Goal: Register for event/course

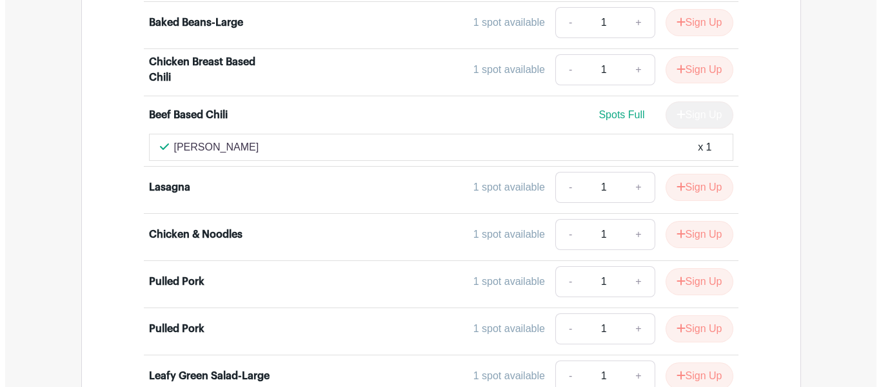
scroll to position [1760, 0]
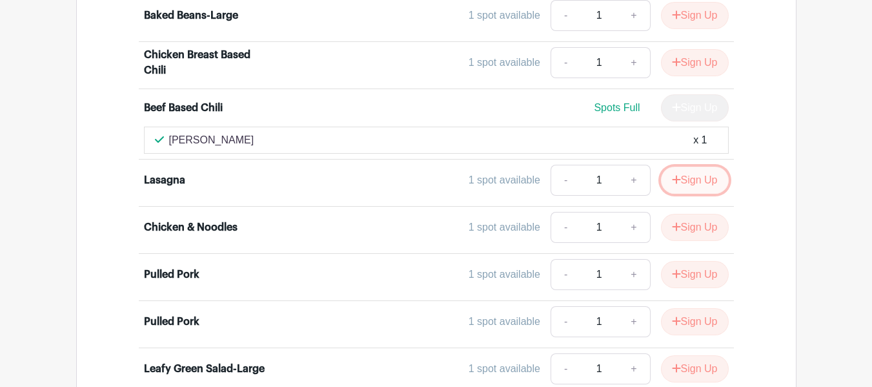
click at [690, 169] on button "Sign Up" at bounding box center [695, 179] width 68 height 27
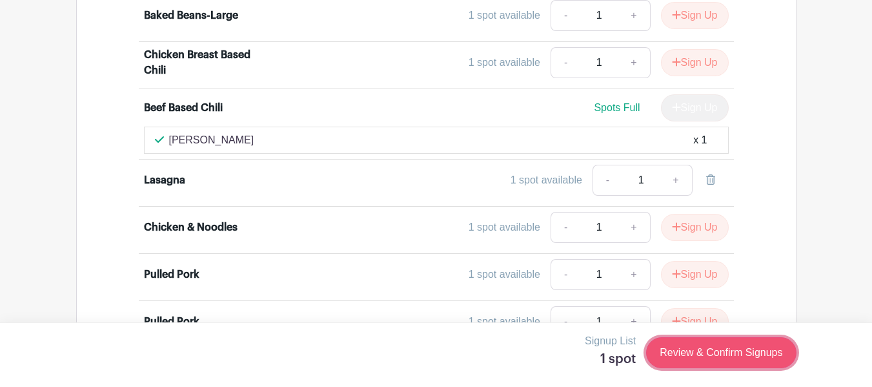
click at [707, 352] on link "Review & Confirm Signups" at bounding box center [721, 352] width 150 height 31
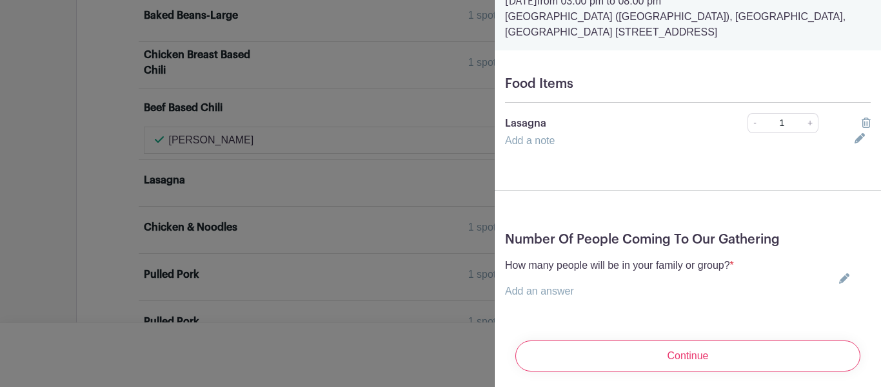
scroll to position [77, 0]
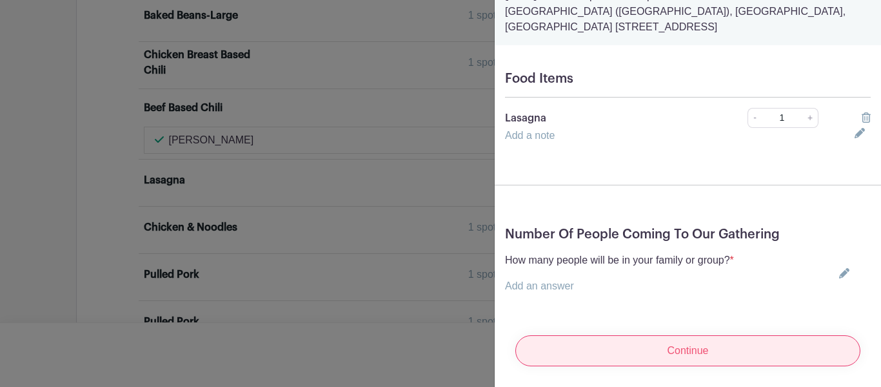
click at [697, 344] on input "Continue" at bounding box center [688, 350] width 345 height 31
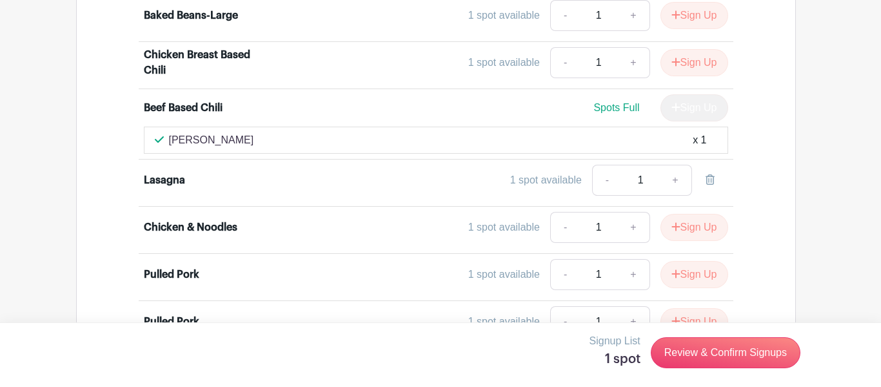
click at [240, 277] on div at bounding box center [440, 193] width 881 height 387
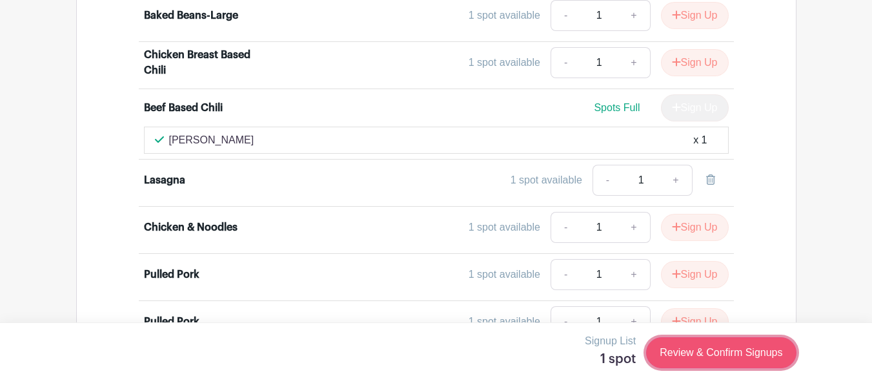
click at [755, 357] on link "Review & Confirm Signups" at bounding box center [721, 352] width 150 height 31
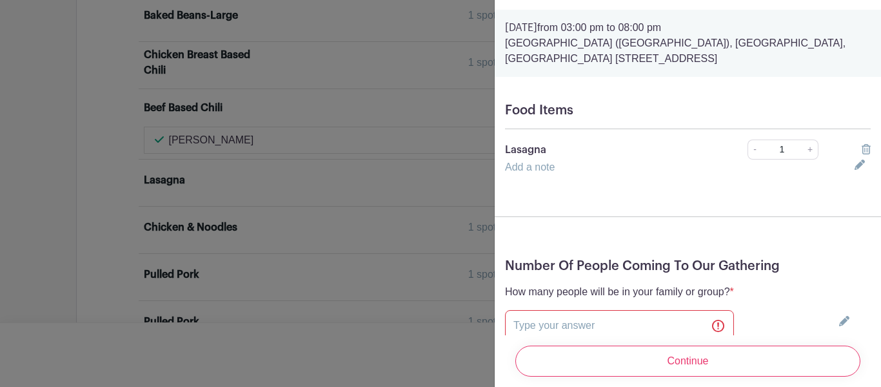
scroll to position [150, 0]
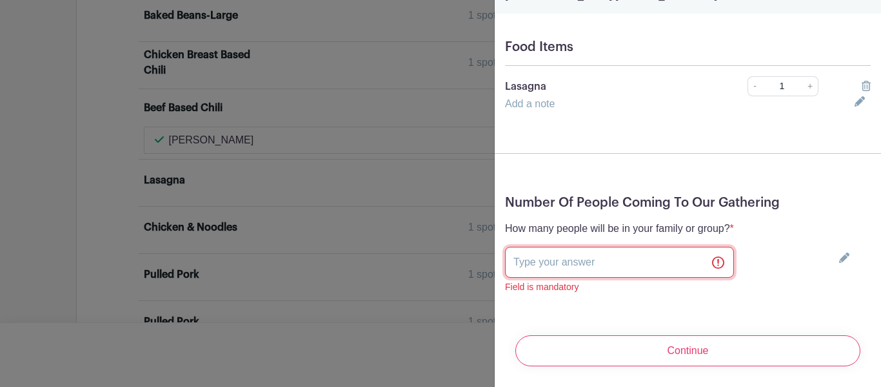
click at [632, 251] on input "text" at bounding box center [619, 261] width 229 height 31
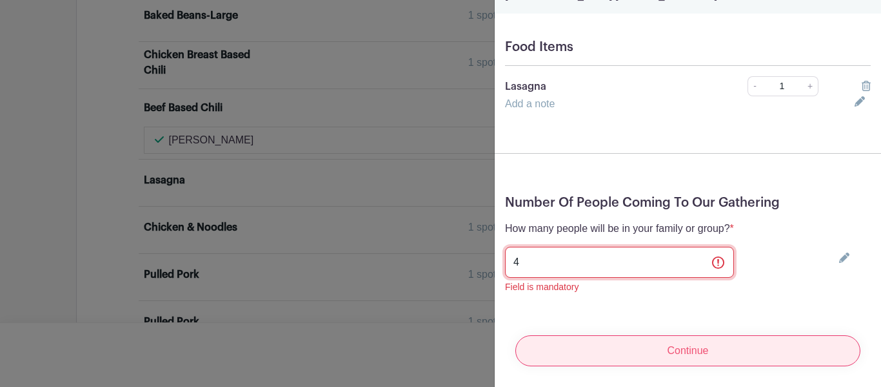
type input "4"
click at [671, 341] on input "Continue" at bounding box center [688, 350] width 345 height 31
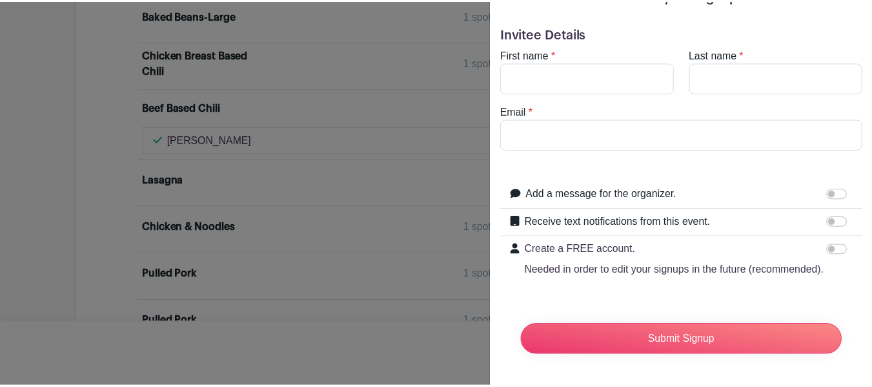
scroll to position [0, 0]
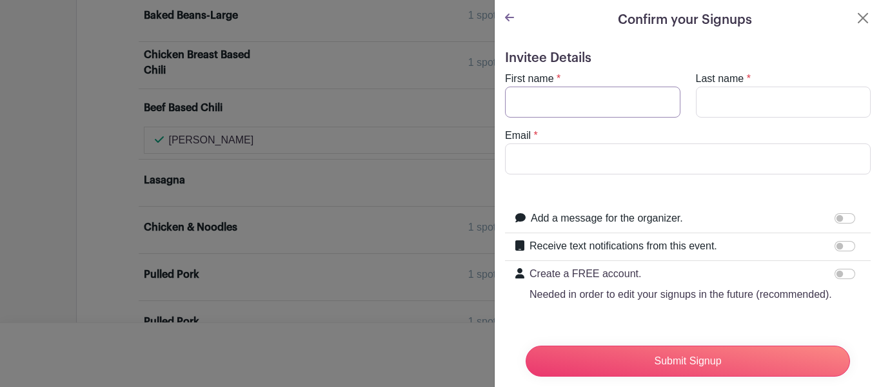
click at [581, 104] on input "First name" at bounding box center [593, 101] width 176 height 31
type input "[PERSON_NAME]"
click at [614, 163] on input "Email" at bounding box center [688, 158] width 366 height 31
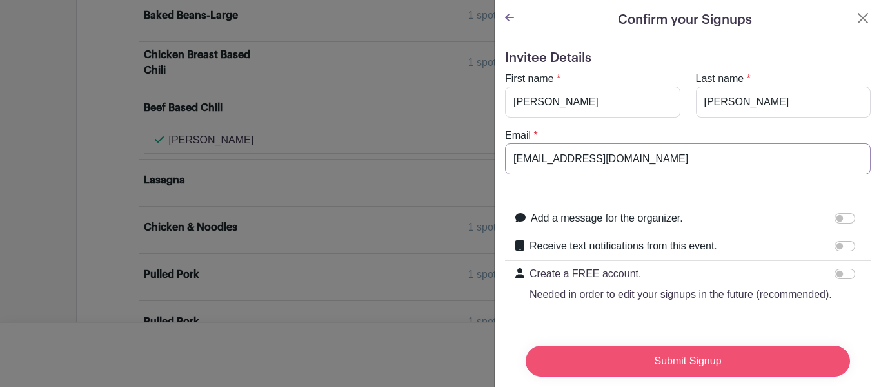
type input "[EMAIL_ADDRESS][DOMAIN_NAME]"
click at [674, 348] on input "Submit Signup" at bounding box center [688, 360] width 325 height 31
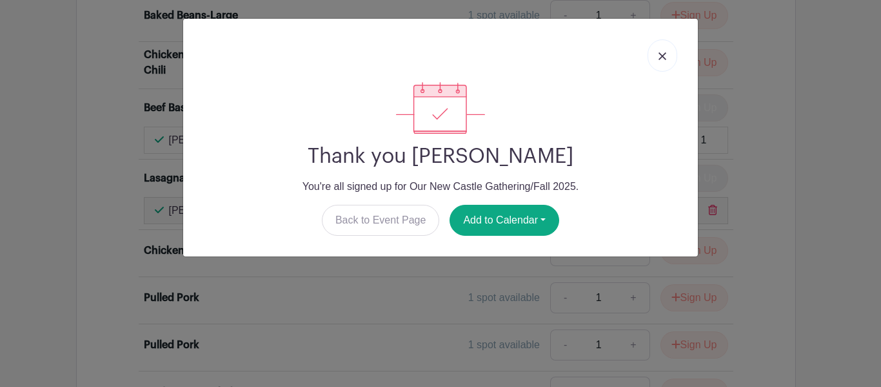
click at [670, 53] on link at bounding box center [663, 55] width 30 height 32
